Goal: Information Seeking & Learning: Learn about a topic

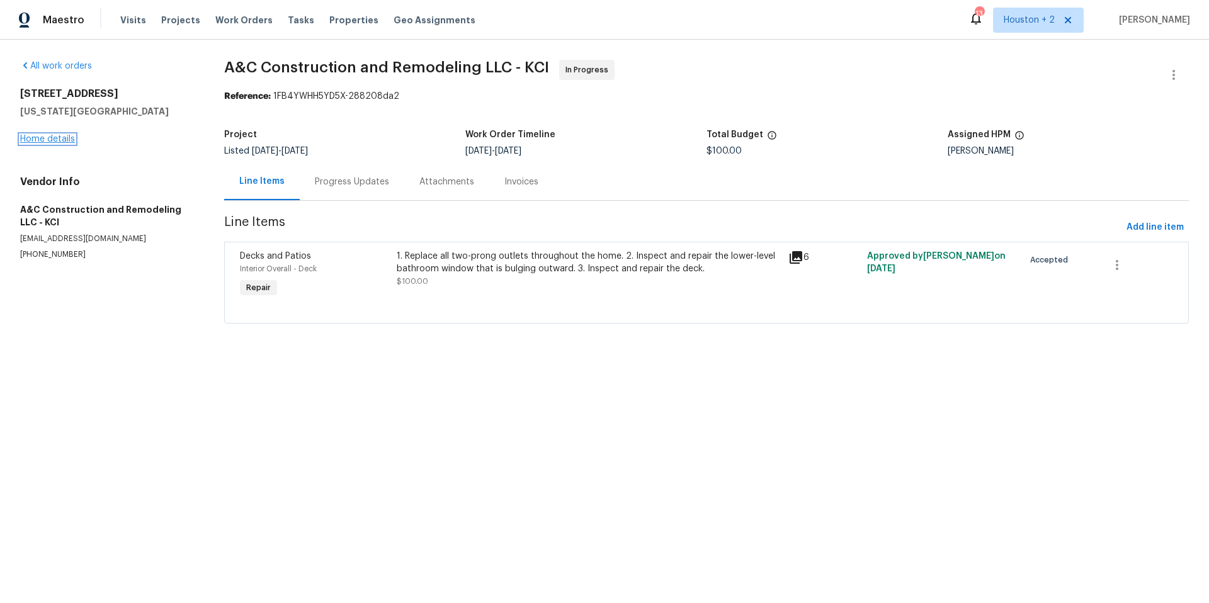
click at [45, 135] on link "Home details" at bounding box center [47, 139] width 55 height 9
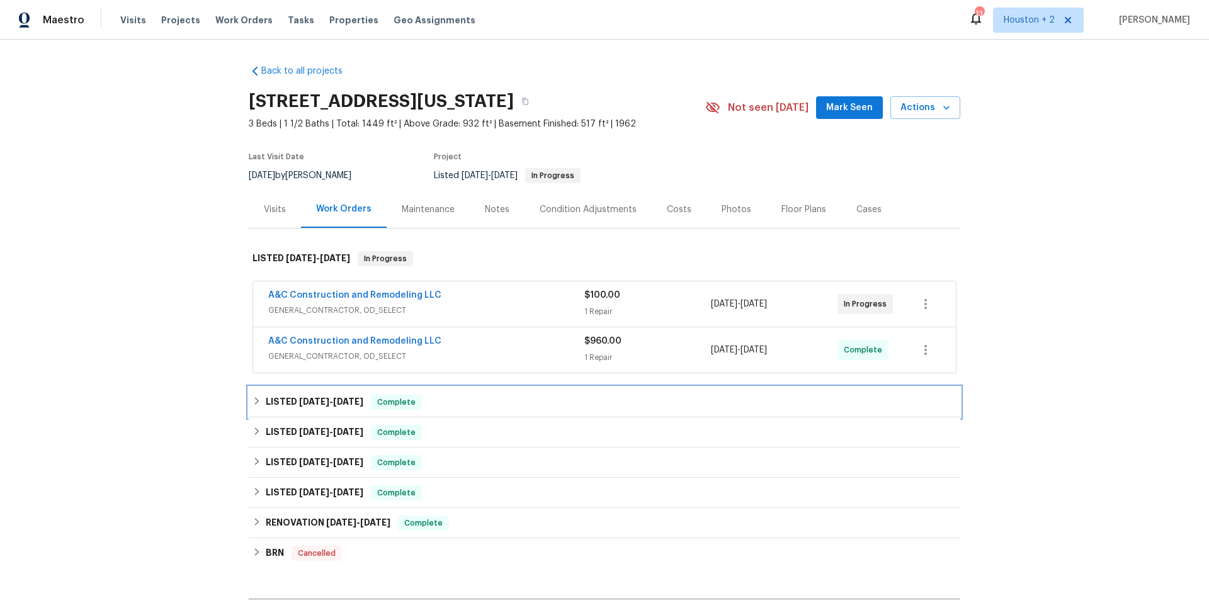
click at [333, 401] on span "[DATE]" at bounding box center [348, 401] width 30 height 9
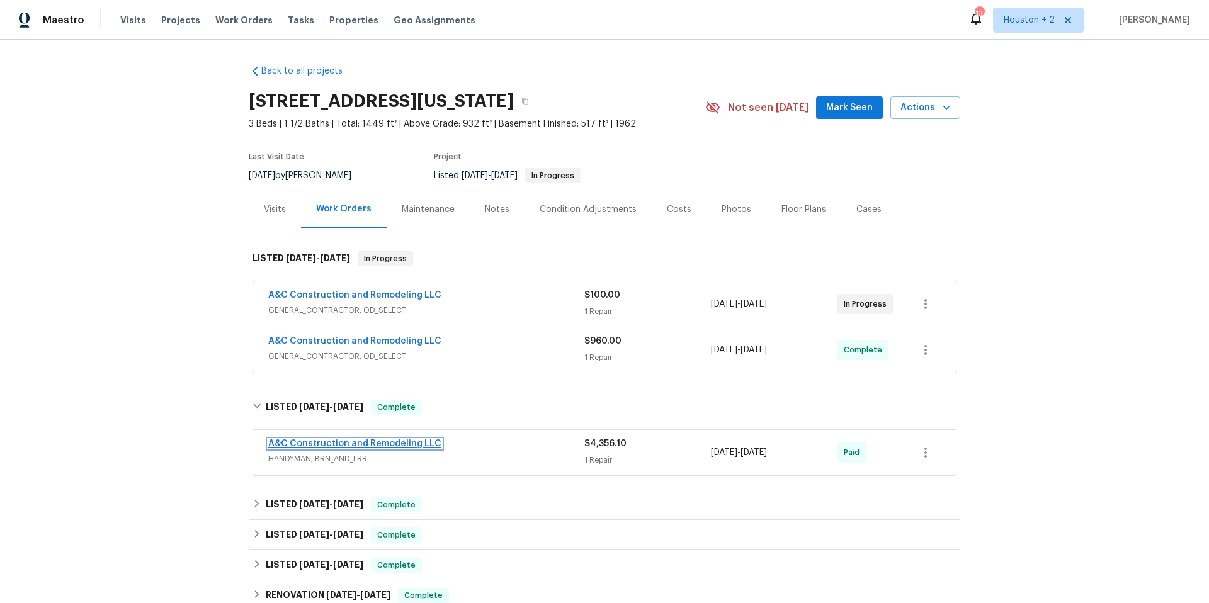
click at [415, 443] on link "A&C Construction and Remodeling LLC" at bounding box center [354, 444] width 173 height 9
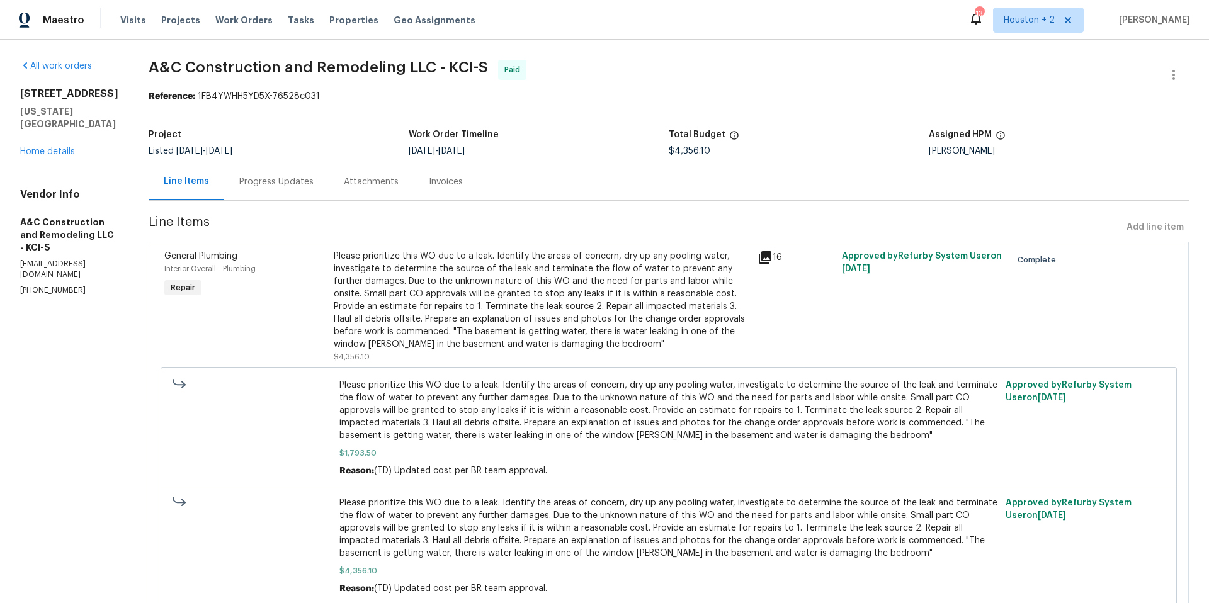
click at [55, 146] on div "All work orders 7300 NW 73rd St Kansas City, MO 64152 Home details Vendor Info …" at bounding box center [69, 178] width 98 height 236
click at [60, 147] on link "Home details" at bounding box center [47, 151] width 55 height 9
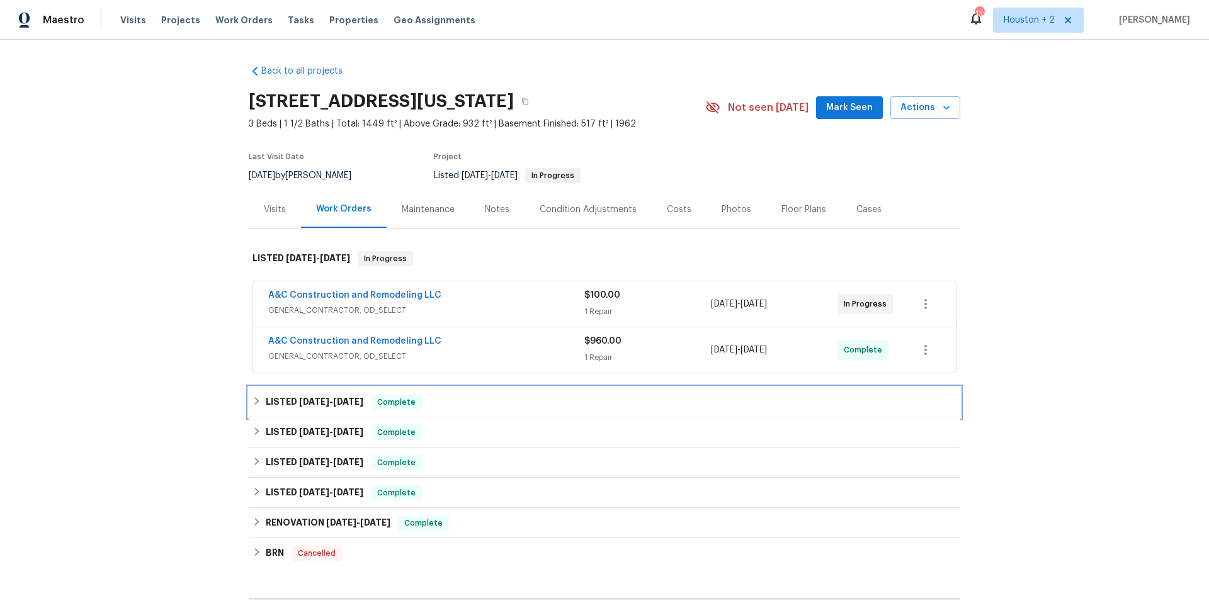
click at [324, 402] on span "7/1/25 - 7/3/25" at bounding box center [331, 401] width 64 height 9
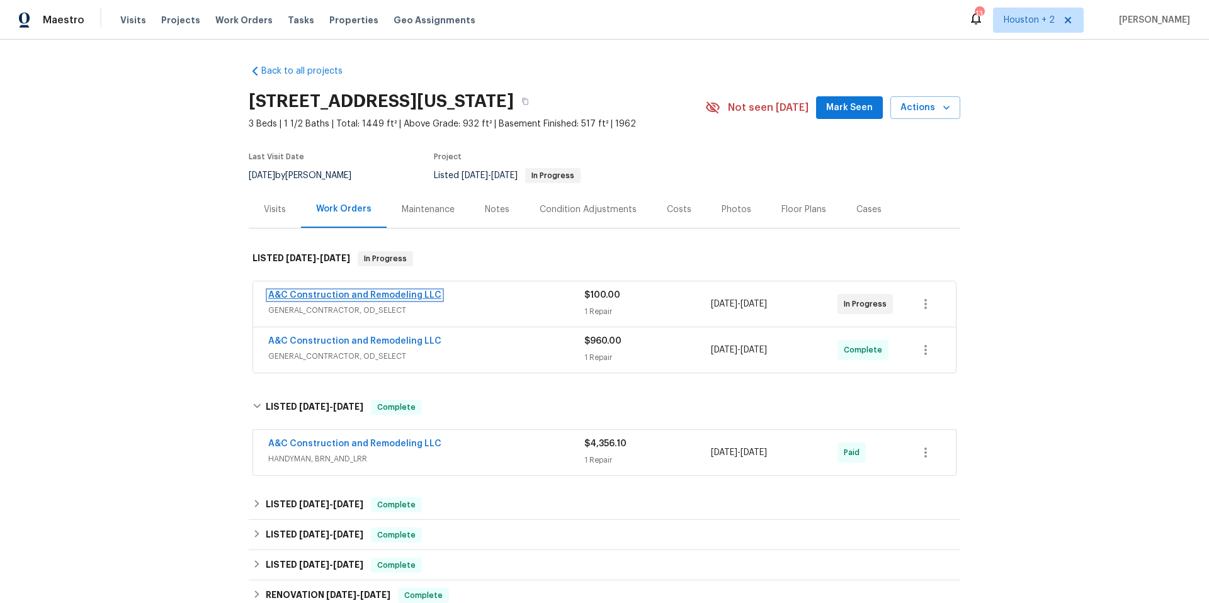
click at [391, 297] on link "A&C Construction and Remodeling LLC" at bounding box center [354, 295] width 173 height 9
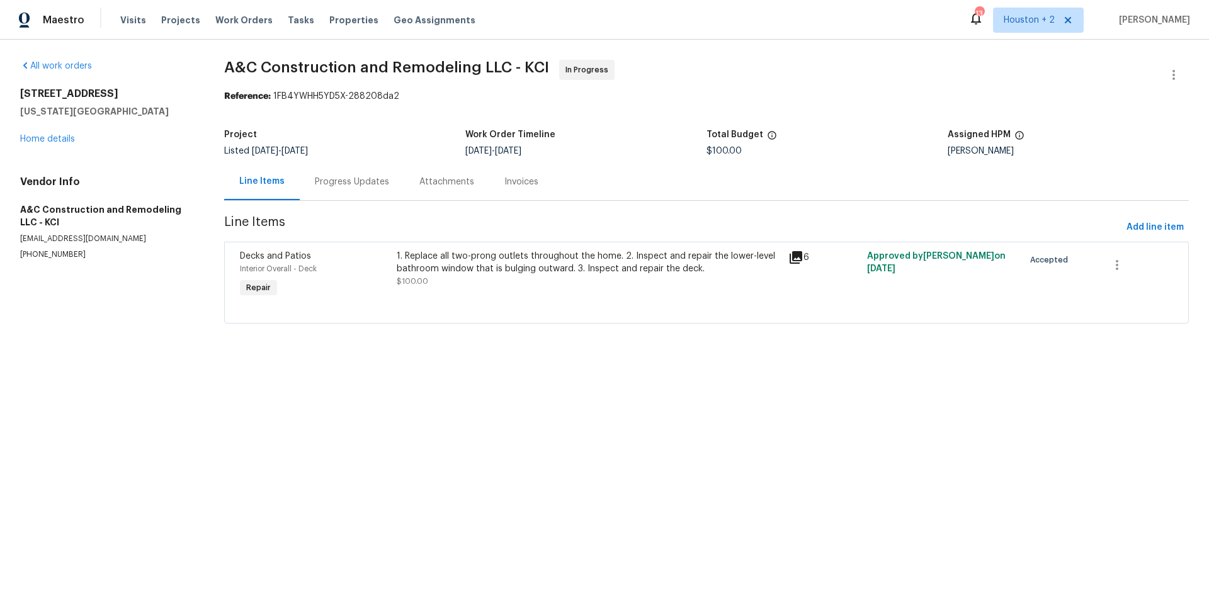
click at [790, 256] on icon at bounding box center [796, 257] width 13 height 13
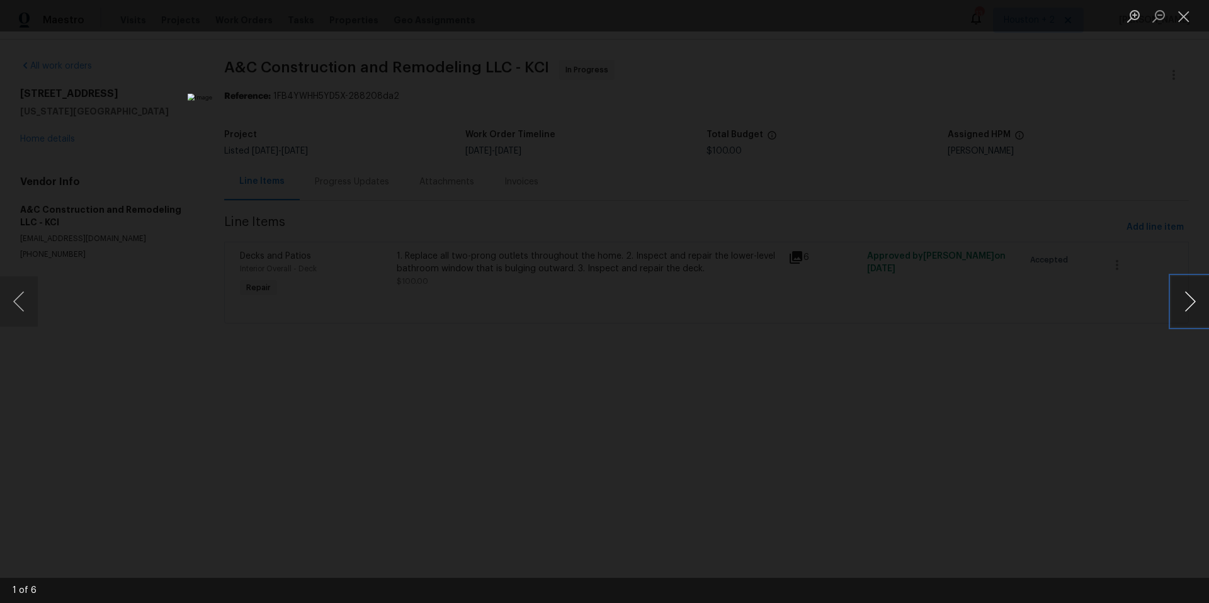
click at [1197, 307] on button "Next image" at bounding box center [1191, 302] width 38 height 50
click at [1196, 305] on button "Next image" at bounding box center [1191, 302] width 38 height 50
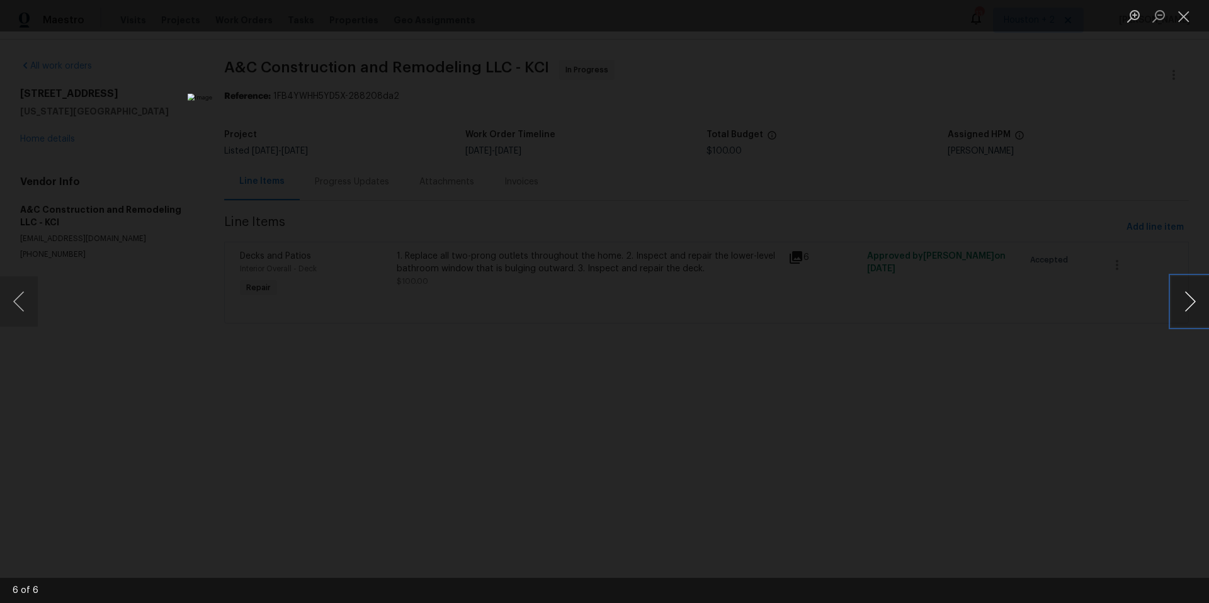
click at [1196, 305] on button "Next image" at bounding box center [1191, 302] width 38 height 50
click at [1195, 304] on button "Next image" at bounding box center [1191, 302] width 38 height 50
click at [1194, 304] on button "Next image" at bounding box center [1191, 302] width 38 height 50
click at [1180, 21] on button "Close lightbox" at bounding box center [1184, 16] width 25 height 22
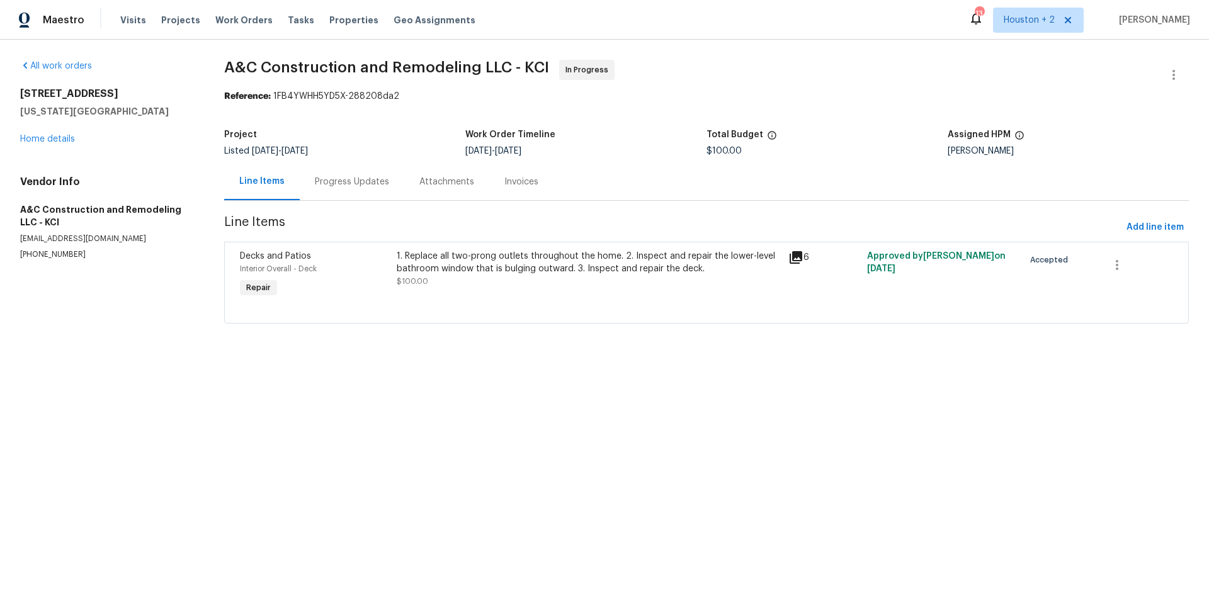
click at [247, 179] on div "Line Items" at bounding box center [261, 181] width 45 height 13
click at [793, 258] on icon at bounding box center [796, 257] width 15 height 15
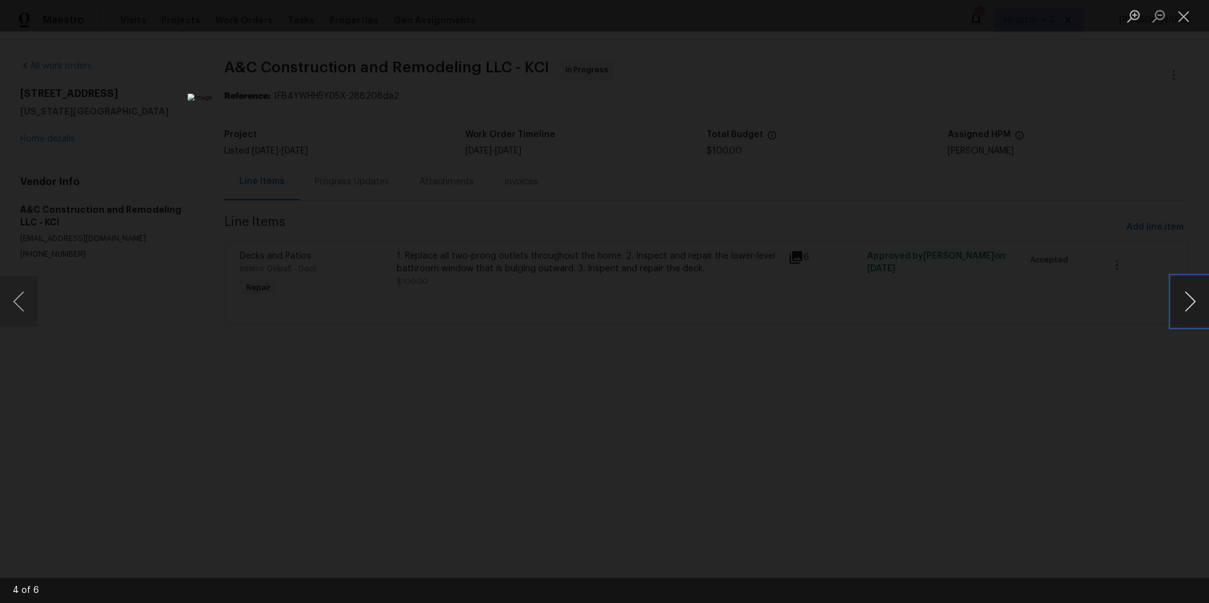
click at [1187, 307] on button "Next image" at bounding box center [1191, 302] width 38 height 50
click at [1184, 306] on button "Next image" at bounding box center [1191, 302] width 38 height 50
click at [1182, 23] on button "Close lightbox" at bounding box center [1184, 16] width 25 height 22
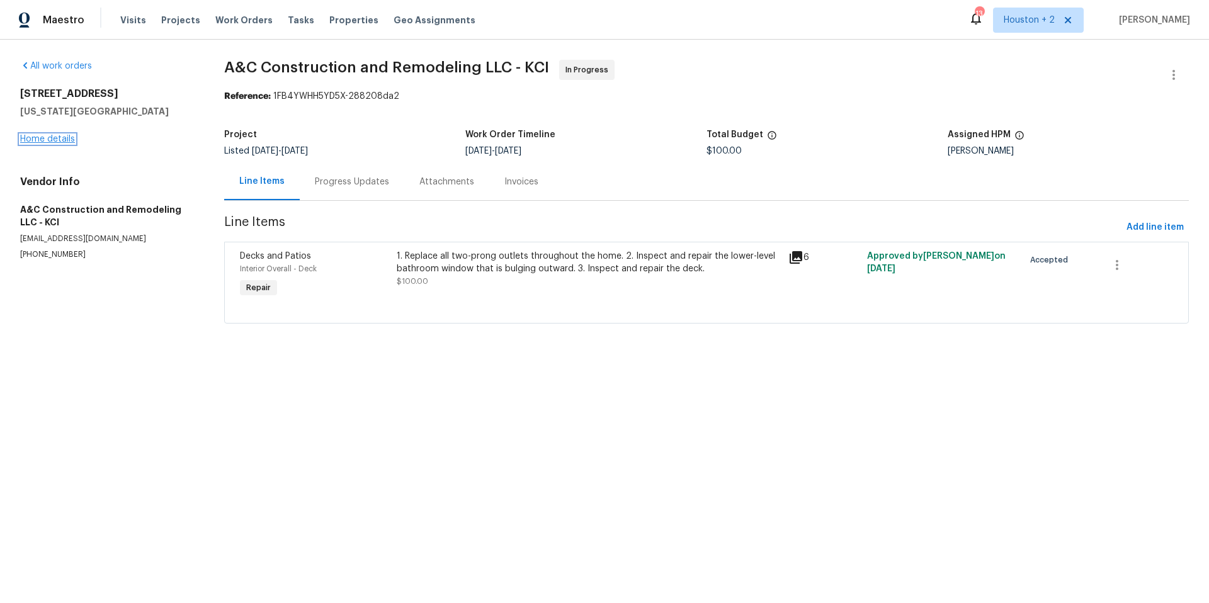
click at [52, 140] on link "Home details" at bounding box center [47, 139] width 55 height 9
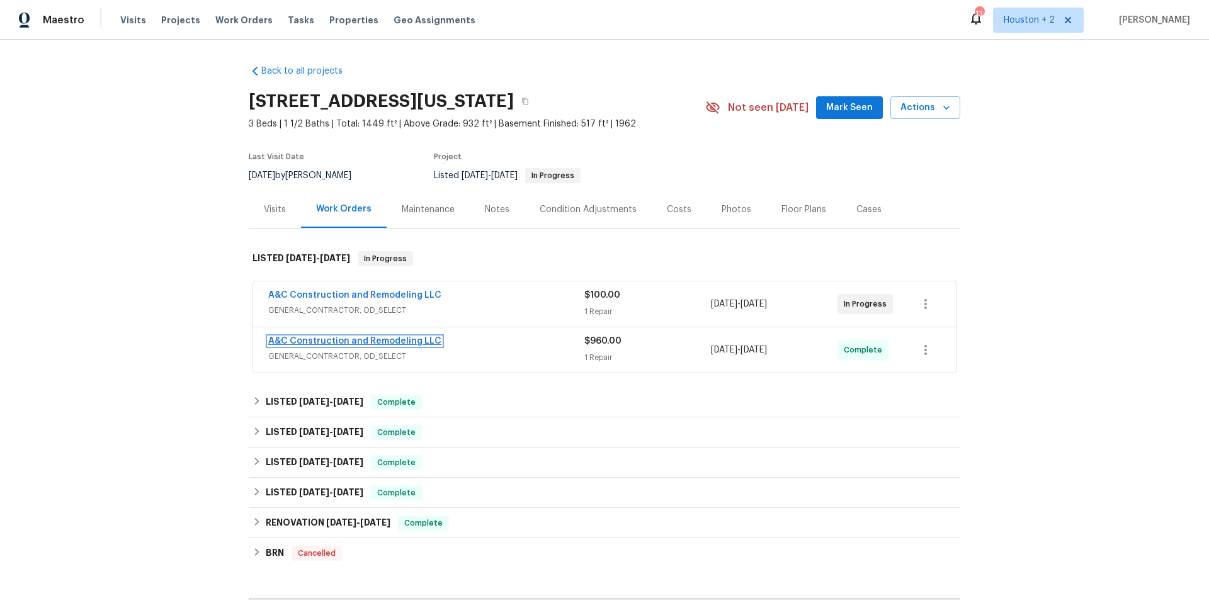
click at [381, 339] on link "A&C Construction and Remodeling LLC" at bounding box center [354, 341] width 173 height 9
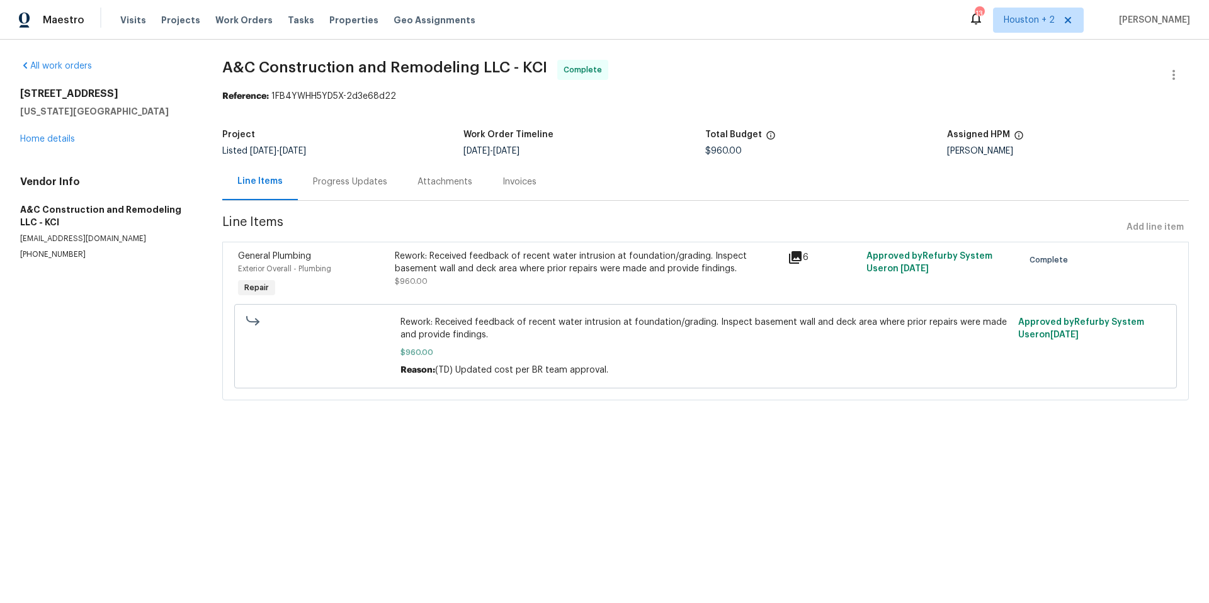
click at [791, 257] on icon at bounding box center [795, 257] width 13 height 13
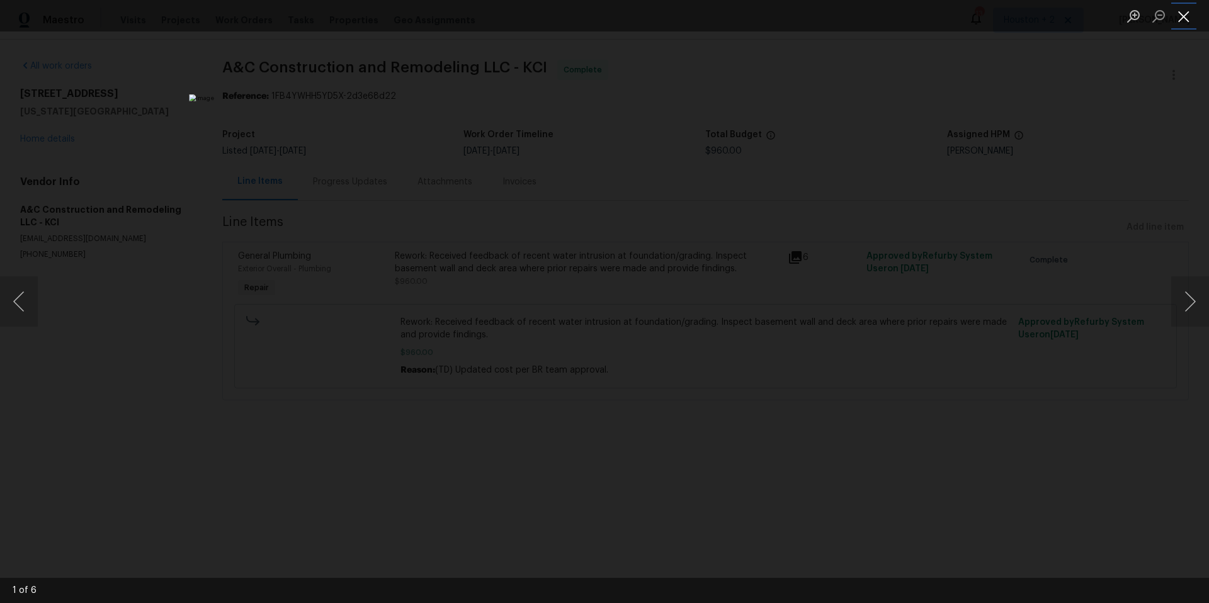
click at [1182, 11] on button "Close lightbox" at bounding box center [1184, 16] width 25 height 22
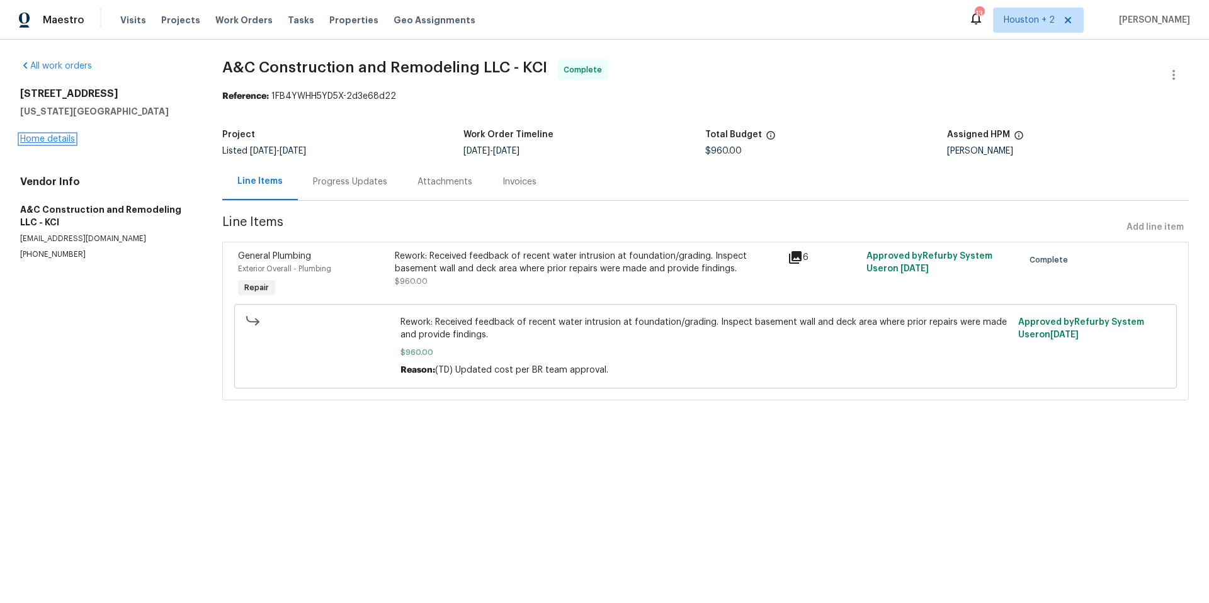
click at [50, 139] on link "Home details" at bounding box center [47, 139] width 55 height 9
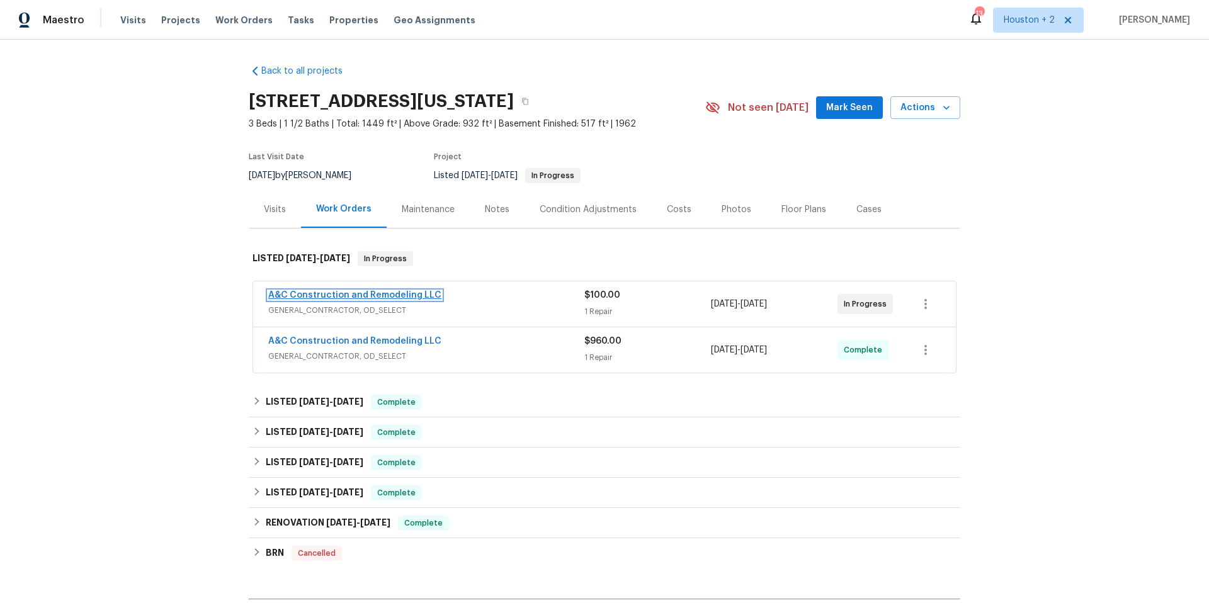
click at [387, 292] on link "A&C Construction and Remodeling LLC" at bounding box center [354, 295] width 173 height 9
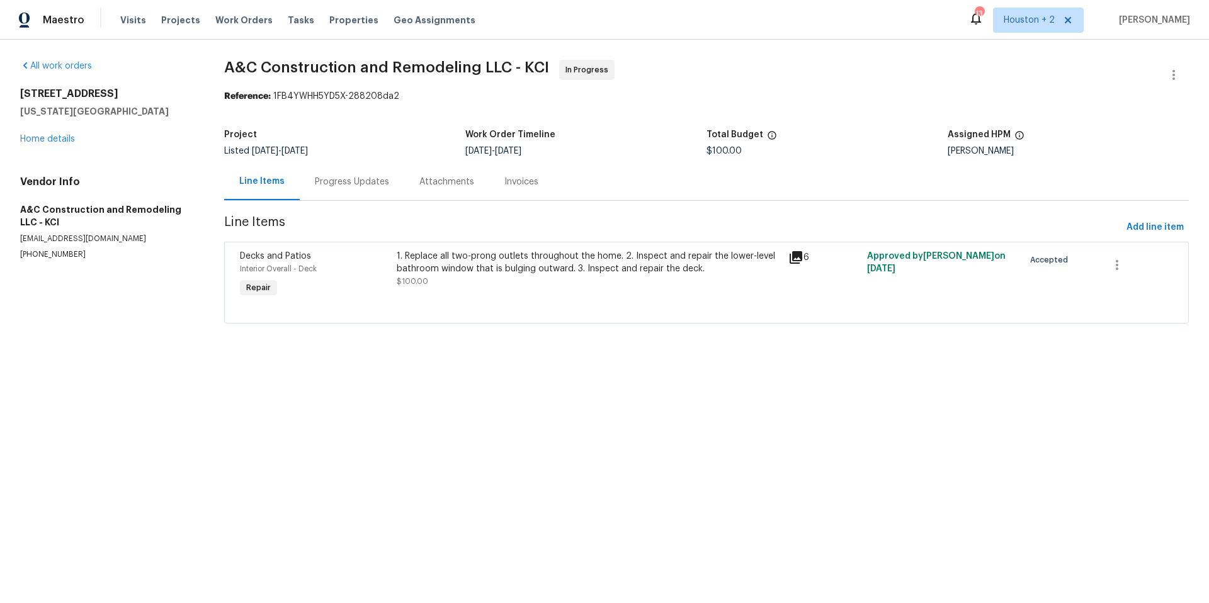
click at [792, 259] on icon at bounding box center [796, 257] width 15 height 15
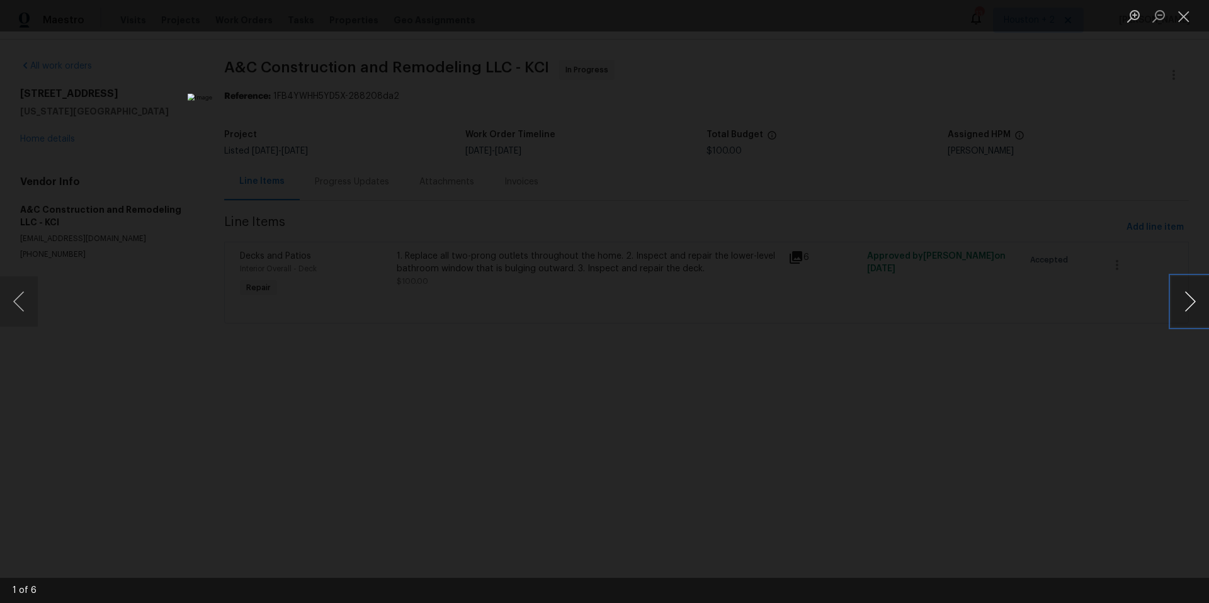
click at [1187, 302] on button "Next image" at bounding box center [1191, 302] width 38 height 50
click at [1190, 18] on button "Close lightbox" at bounding box center [1184, 16] width 25 height 22
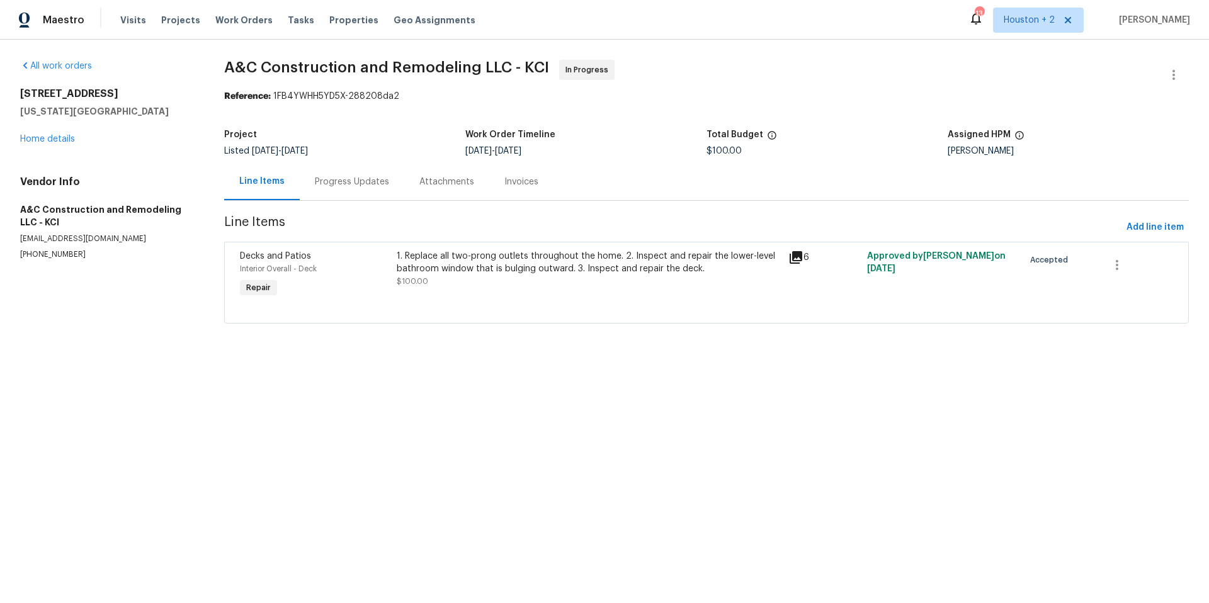
click at [792, 261] on icon at bounding box center [796, 257] width 15 height 15
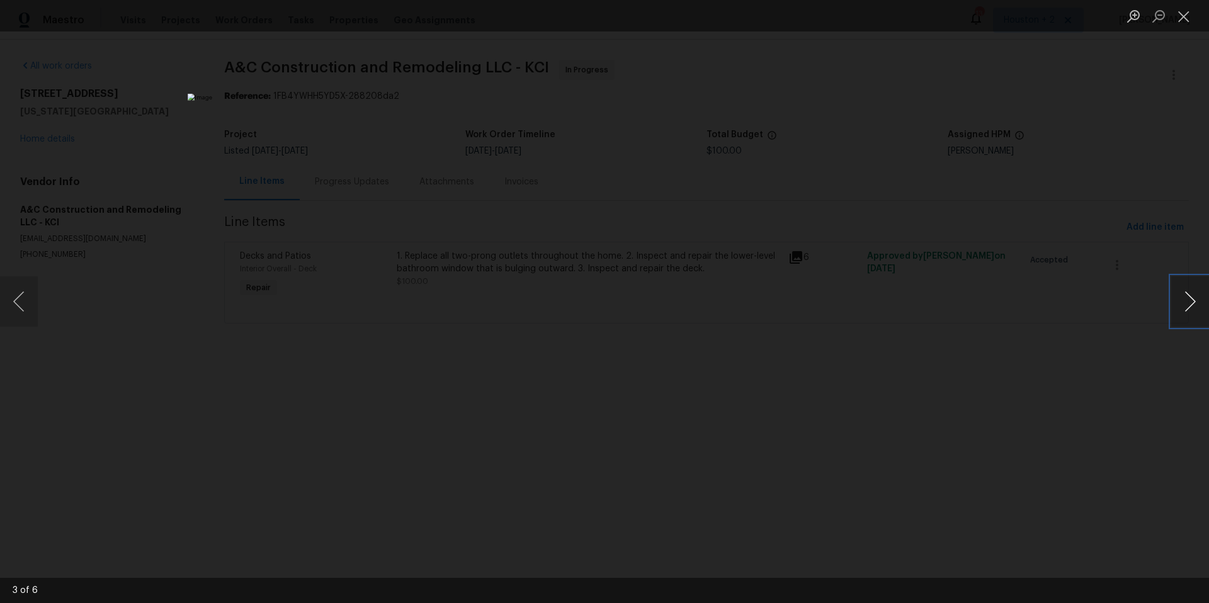
click at [1192, 301] on button "Next image" at bounding box center [1191, 302] width 38 height 50
click at [1183, 12] on button "Close lightbox" at bounding box center [1184, 16] width 25 height 22
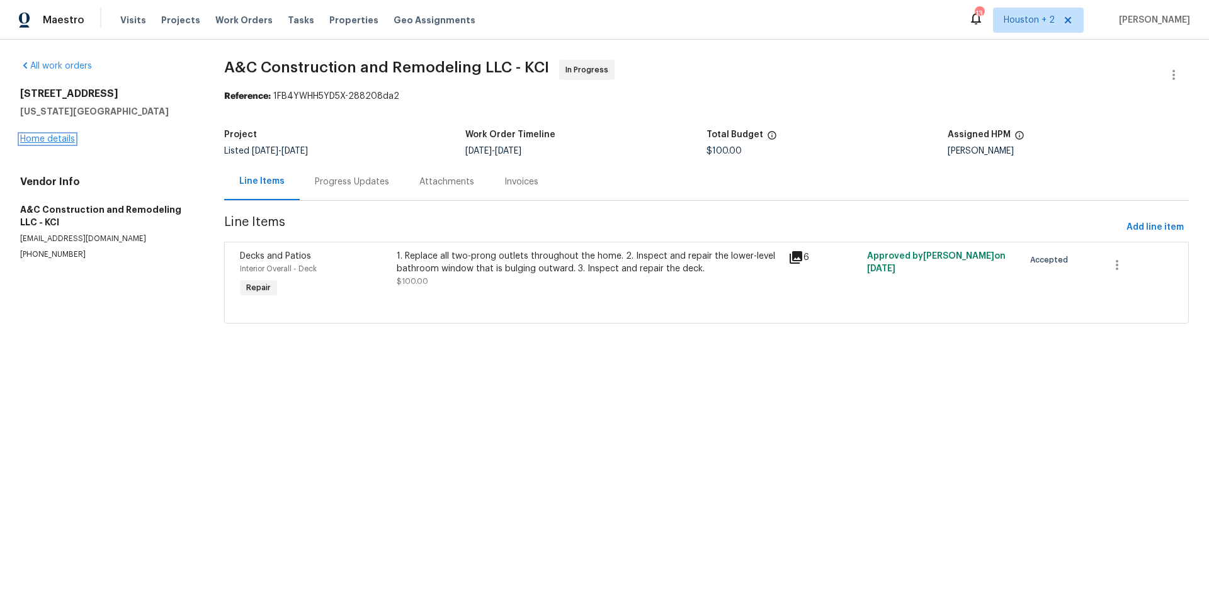
click at [44, 138] on link "Home details" at bounding box center [47, 139] width 55 height 9
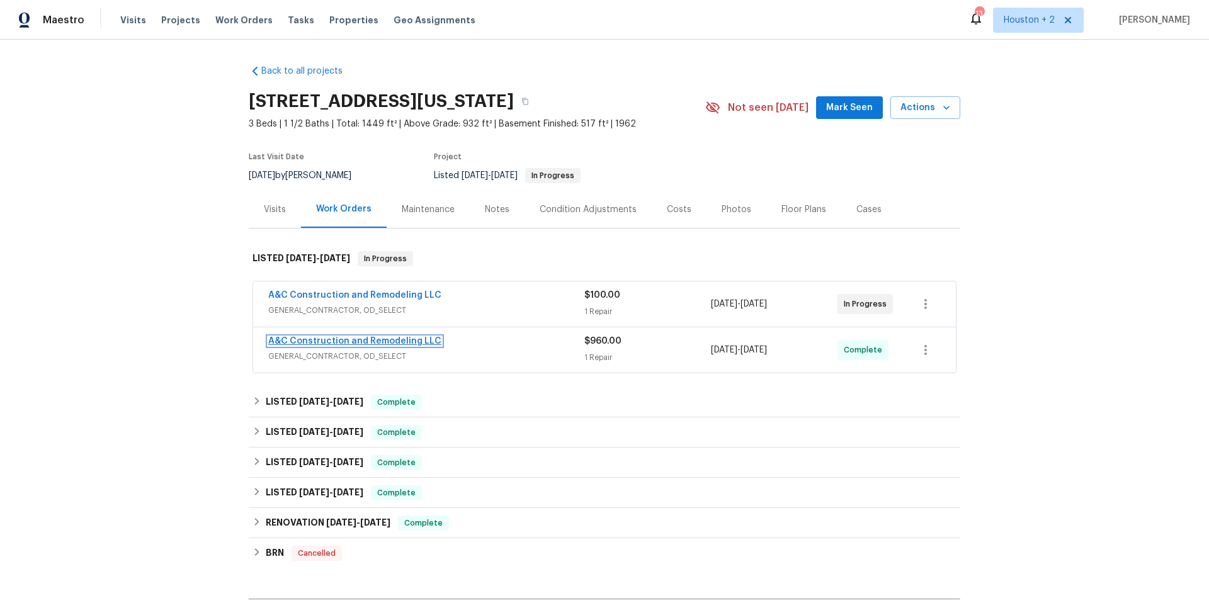
click at [402, 341] on link "A&C Construction and Remodeling LLC" at bounding box center [354, 341] width 173 height 9
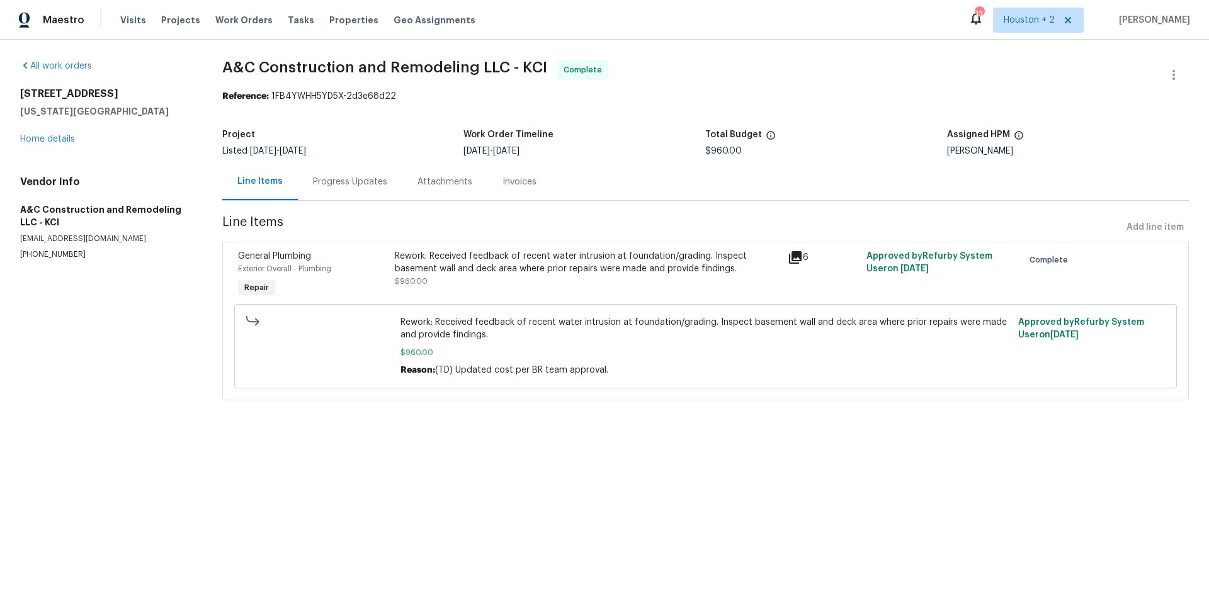
click at [789, 255] on icon at bounding box center [795, 257] width 13 height 13
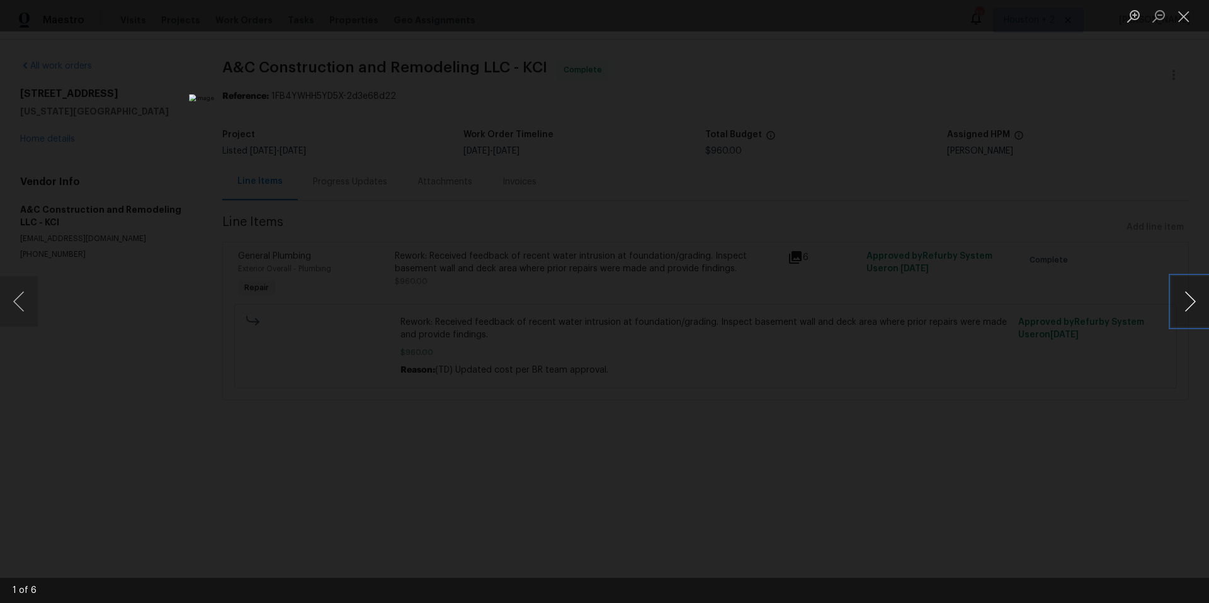
click at [1193, 305] on button "Next image" at bounding box center [1191, 302] width 38 height 50
click at [1192, 304] on button "Next image" at bounding box center [1191, 302] width 38 height 50
click at [1193, 304] on button "Next image" at bounding box center [1191, 302] width 38 height 50
click at [1189, 21] on button "Close lightbox" at bounding box center [1184, 16] width 25 height 22
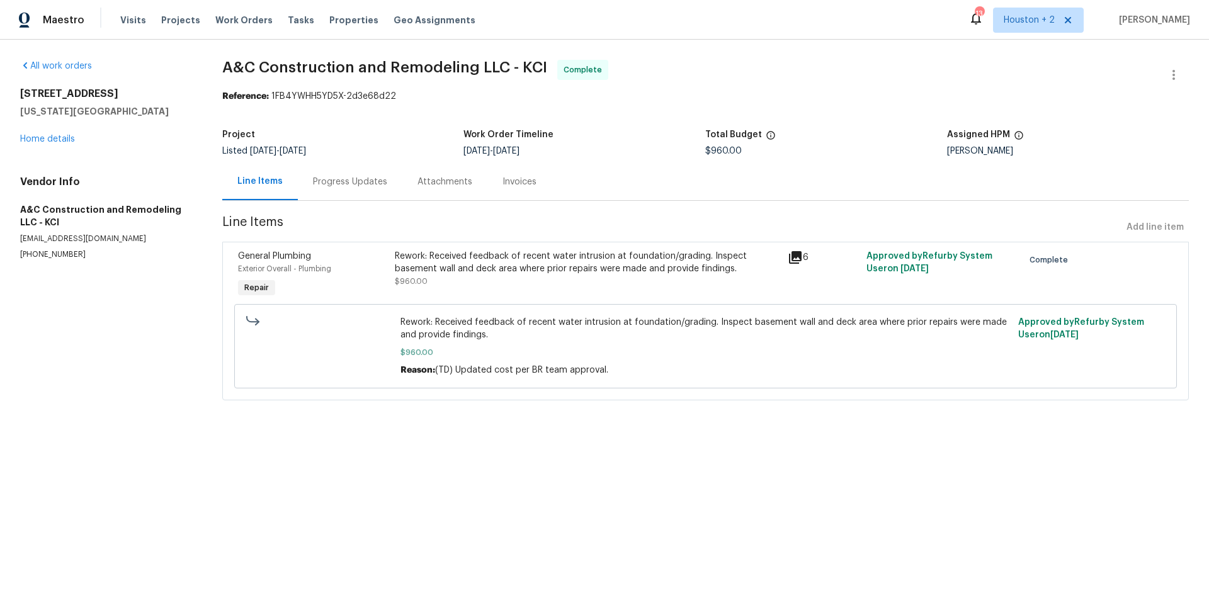
click at [792, 257] on icon at bounding box center [795, 257] width 13 height 13
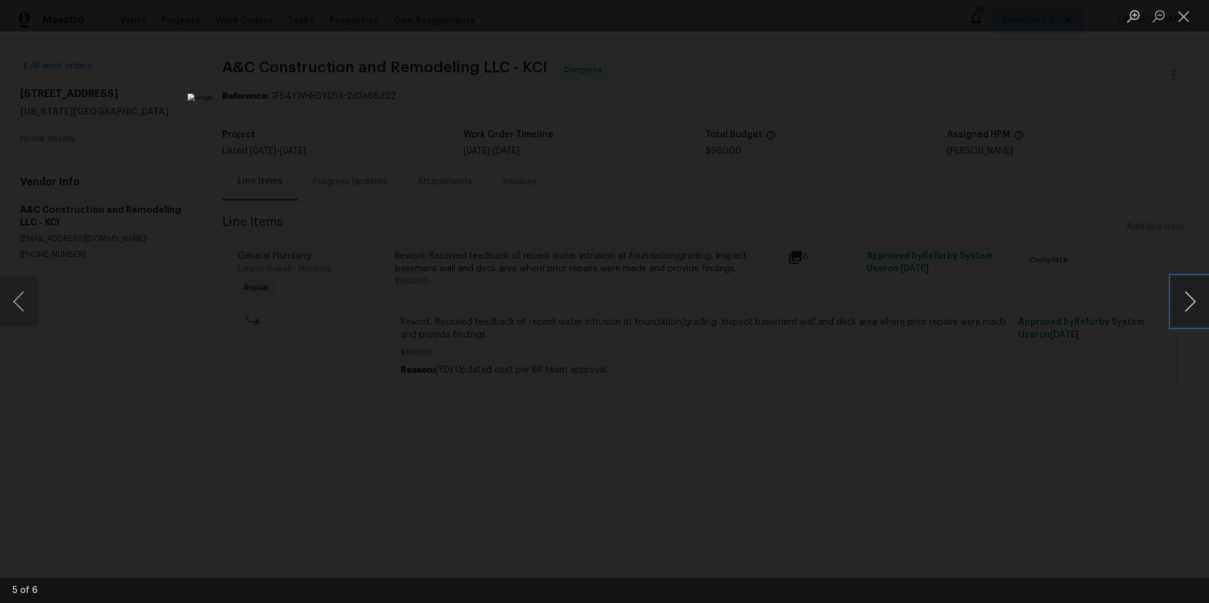
click at [1202, 300] on button "Next image" at bounding box center [1191, 302] width 38 height 50
click at [1197, 302] on button "Next image" at bounding box center [1191, 302] width 38 height 50
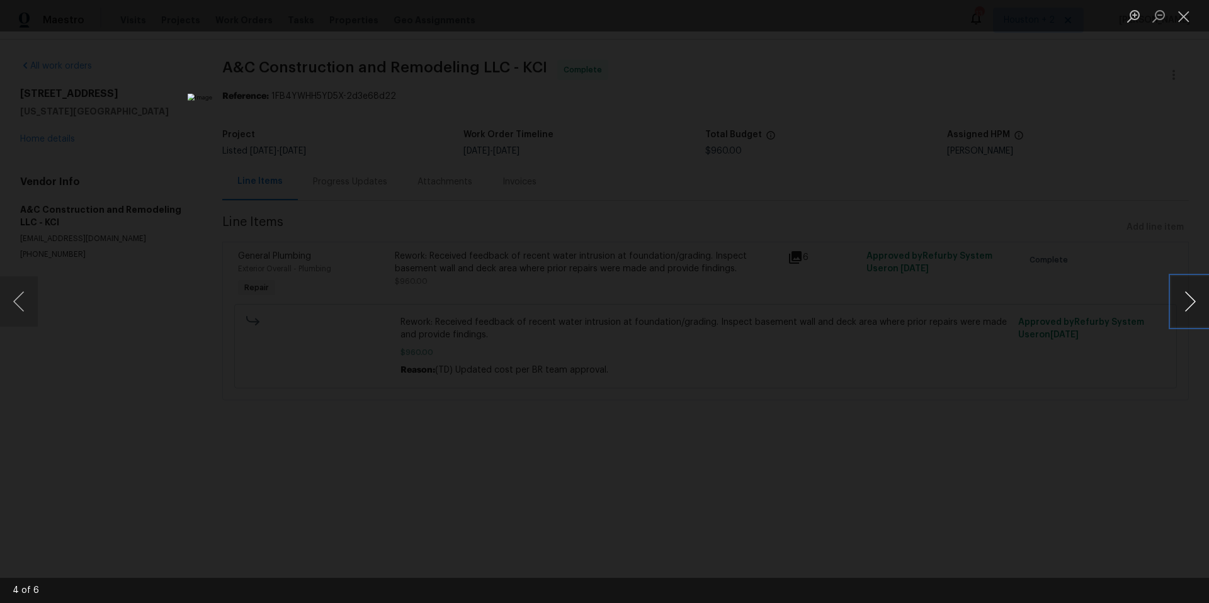
click at [1197, 302] on button "Next image" at bounding box center [1191, 302] width 38 height 50
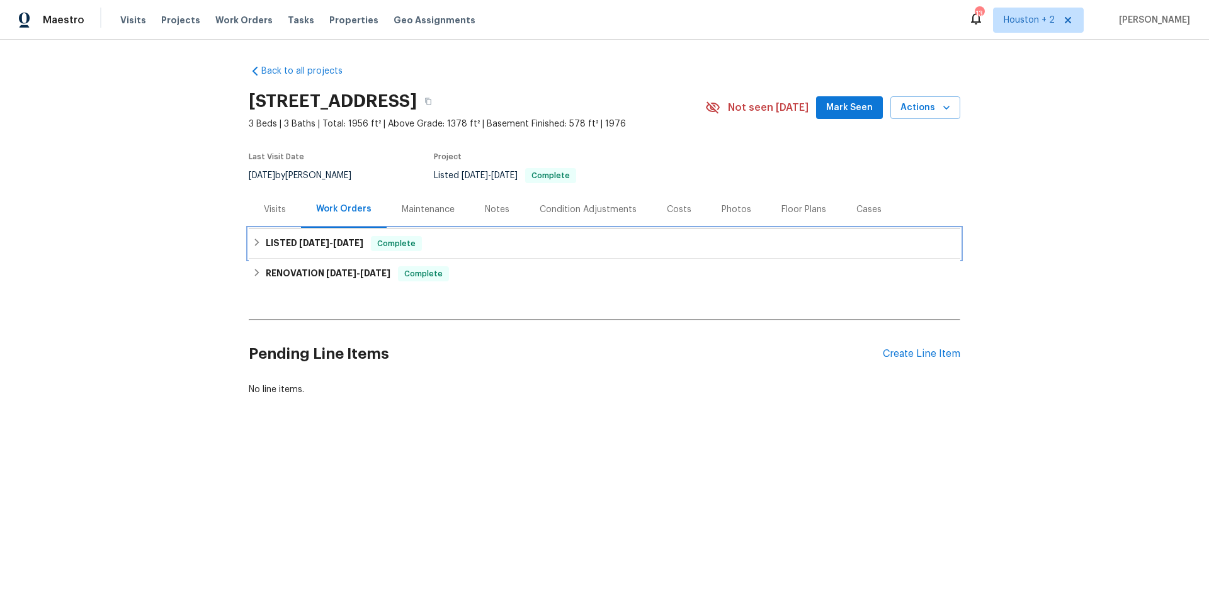
click at [278, 241] on h6 "LISTED 7/30/25 - 7/31/25" at bounding box center [315, 243] width 98 height 15
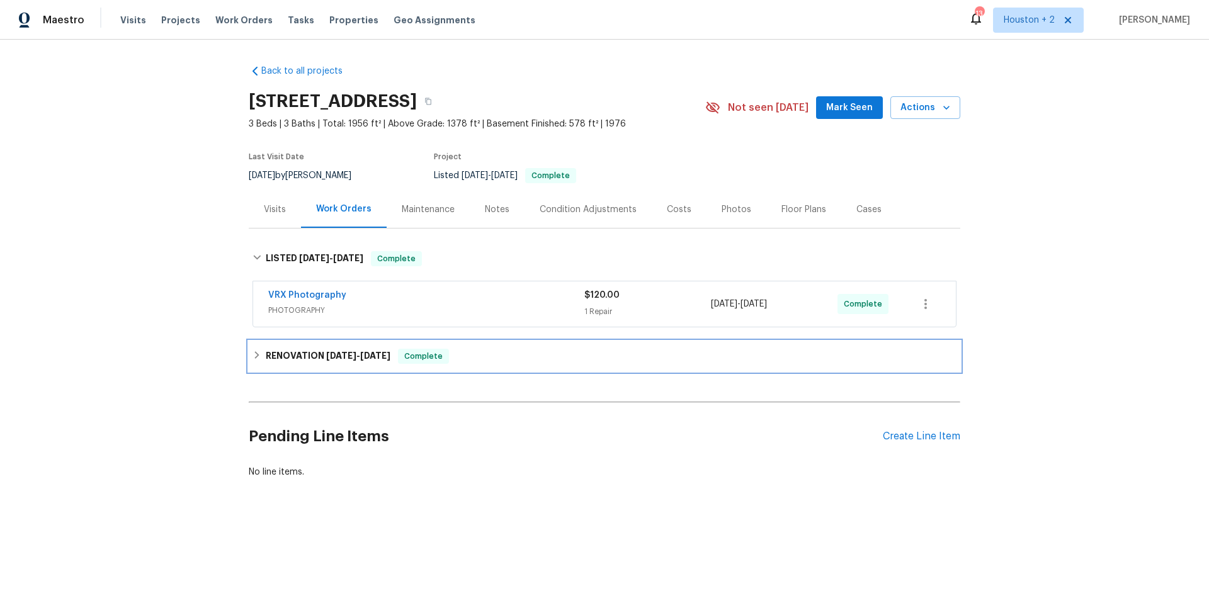
click at [360, 355] on span "6/25/25 - 7/23/25" at bounding box center [358, 355] width 64 height 9
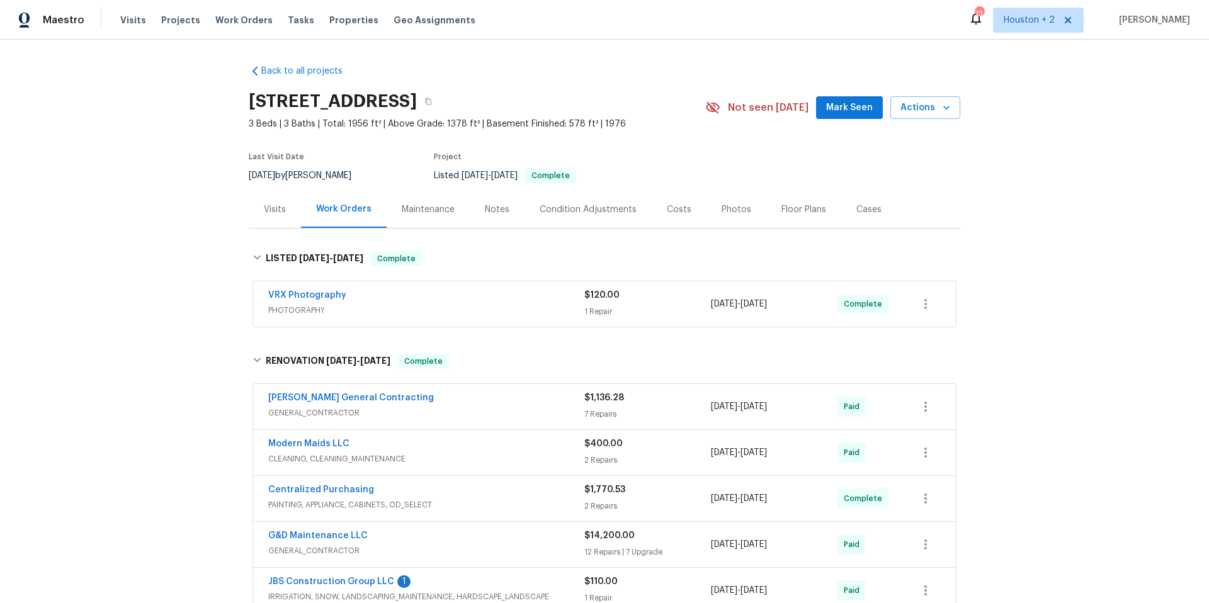
click at [673, 208] on div "Costs" at bounding box center [679, 209] width 25 height 13
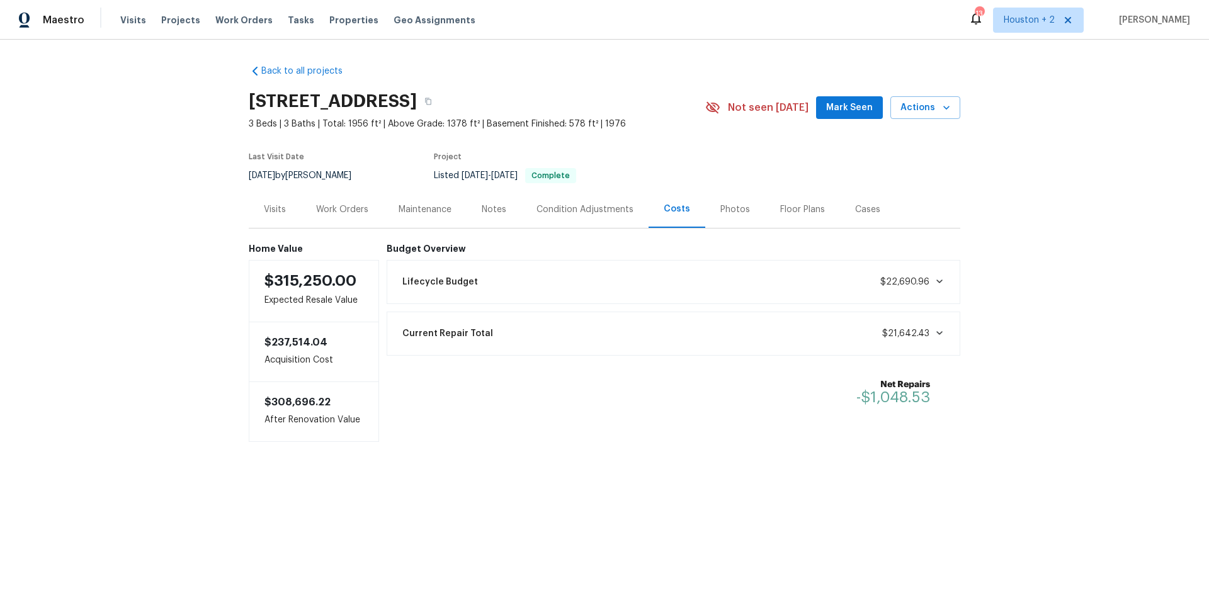
click at [275, 210] on div "Visits" at bounding box center [275, 209] width 22 height 13
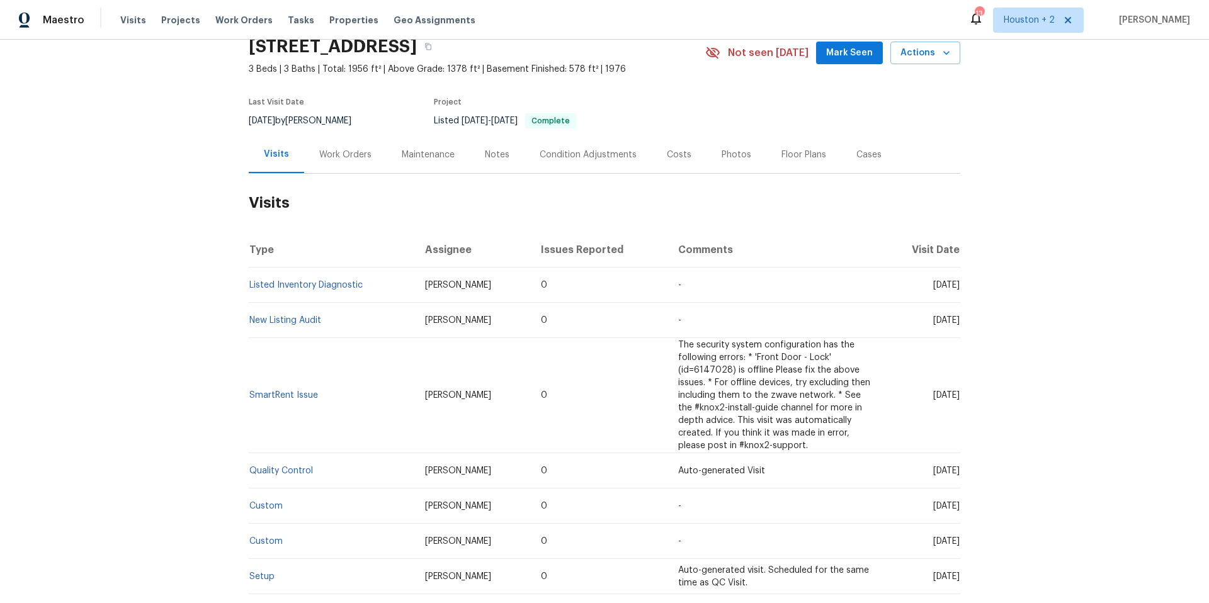
scroll to position [94, 0]
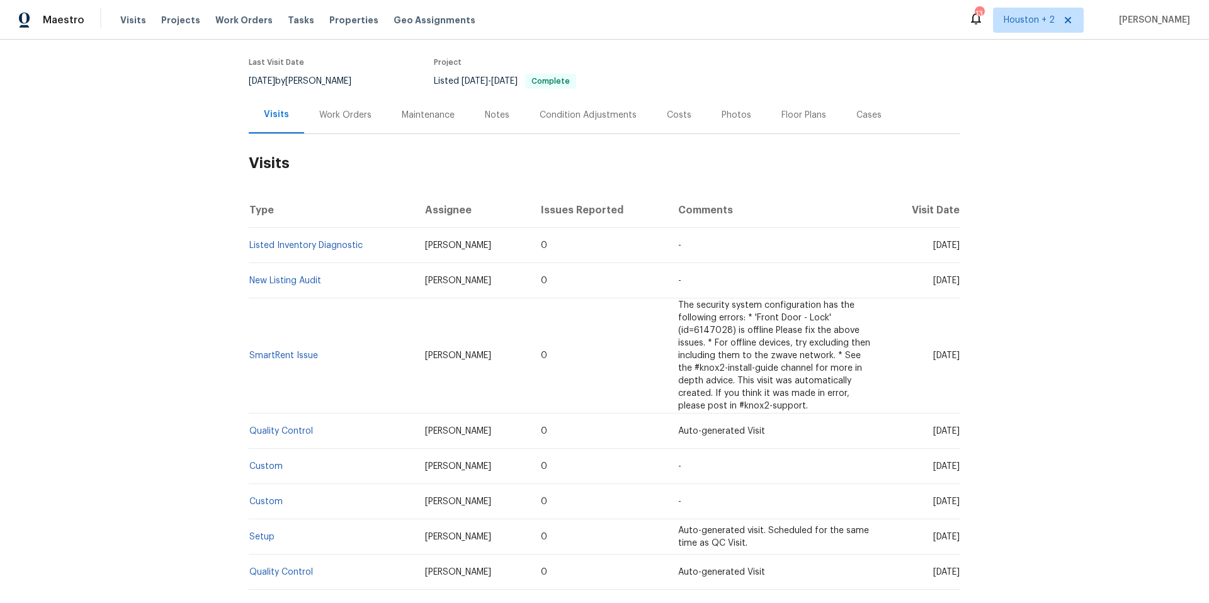
click at [493, 115] on div "Notes" at bounding box center [497, 115] width 25 height 13
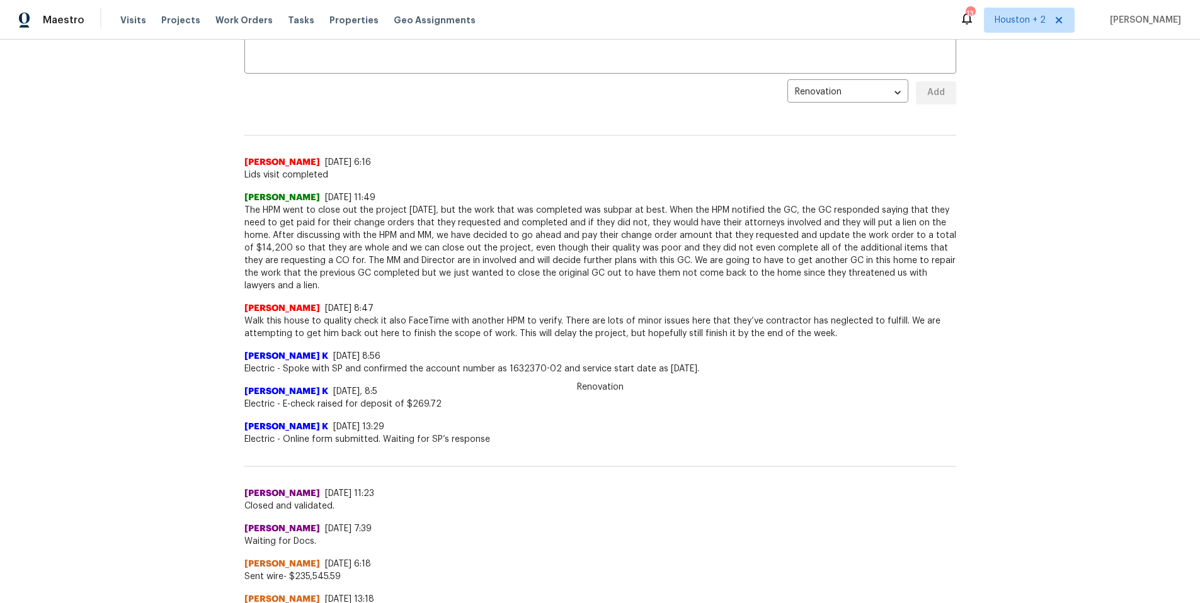
scroll to position [12, 0]
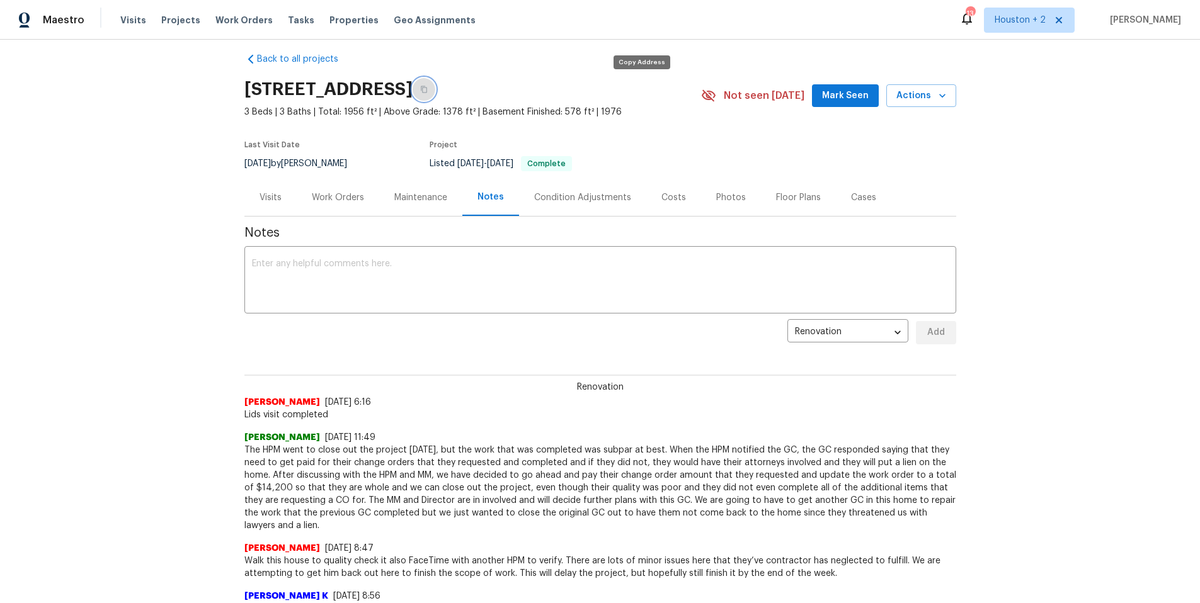
click at [427, 90] on icon "button" at bounding box center [424, 89] width 6 height 7
